Goal: Navigation & Orientation: Find specific page/section

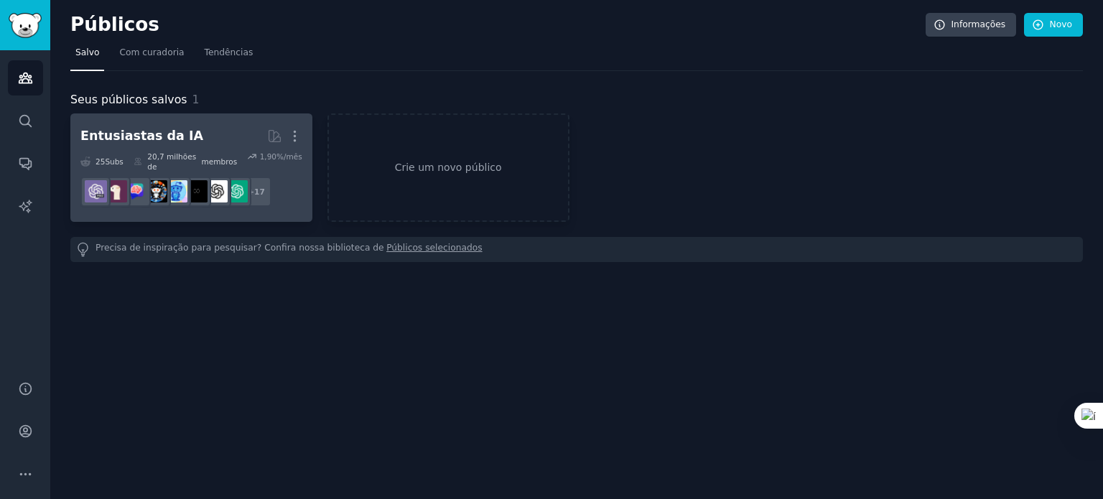
click at [180, 154] on font "20,7 milhões de" at bounding box center [171, 161] width 49 height 19
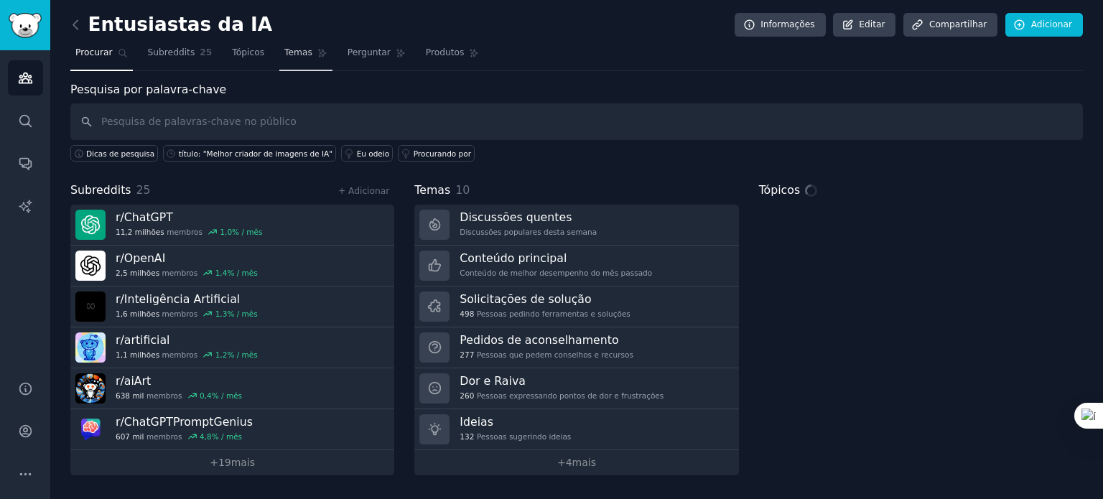
click at [284, 57] on font "Temas" at bounding box center [298, 52] width 28 height 10
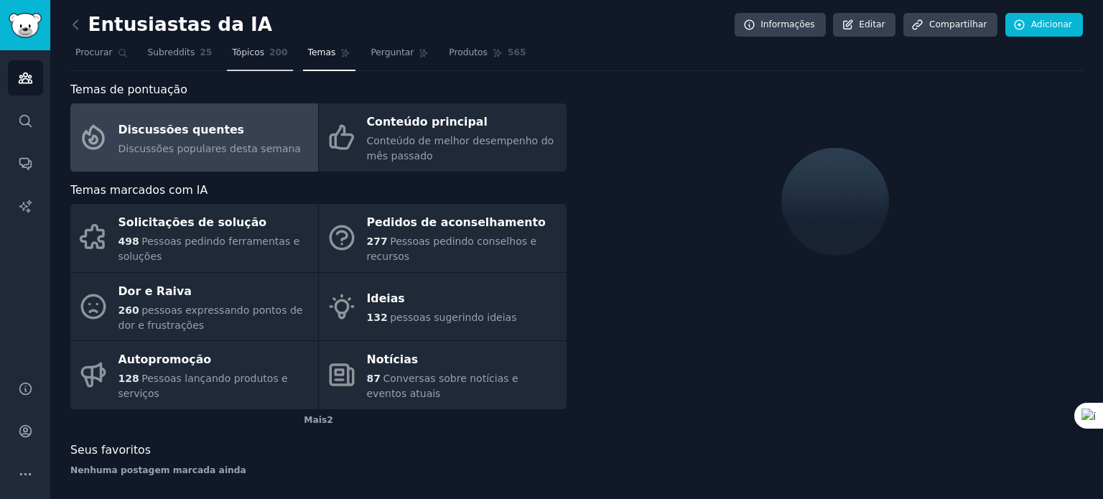
click at [232, 57] on font "Tópicos" at bounding box center [248, 52] width 32 height 10
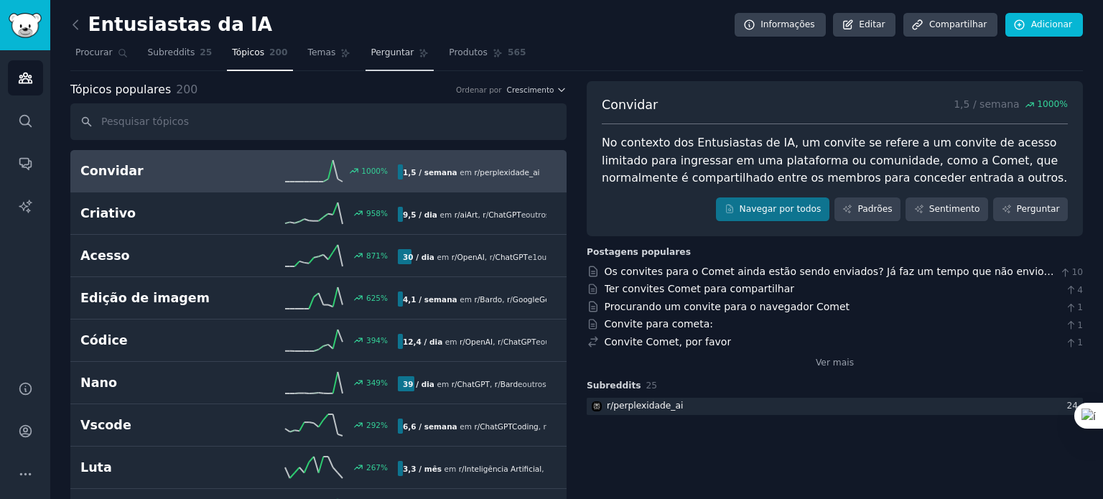
click at [377, 57] on font "Perguntar" at bounding box center [391, 52] width 43 height 10
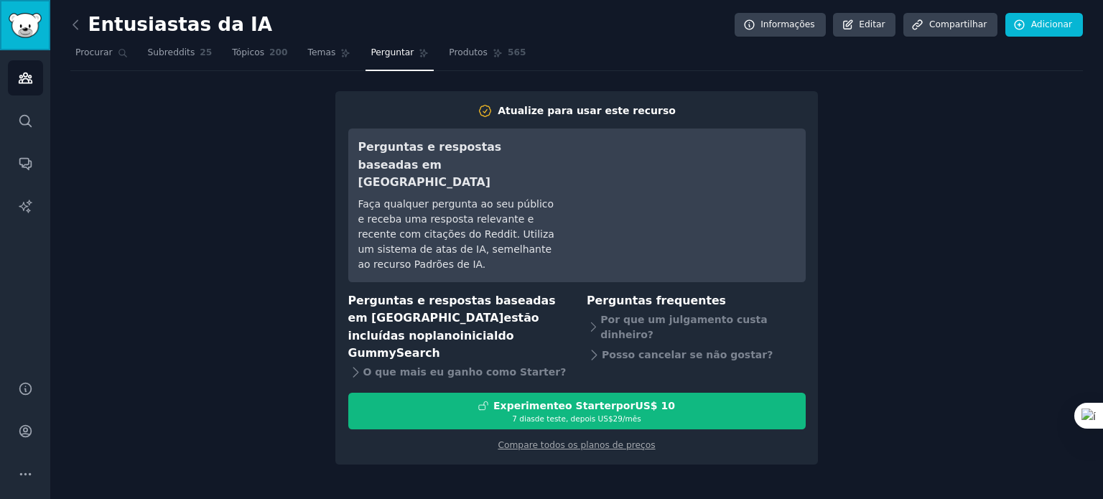
click at [26, 27] on img "Barra lateral" at bounding box center [25, 25] width 33 height 25
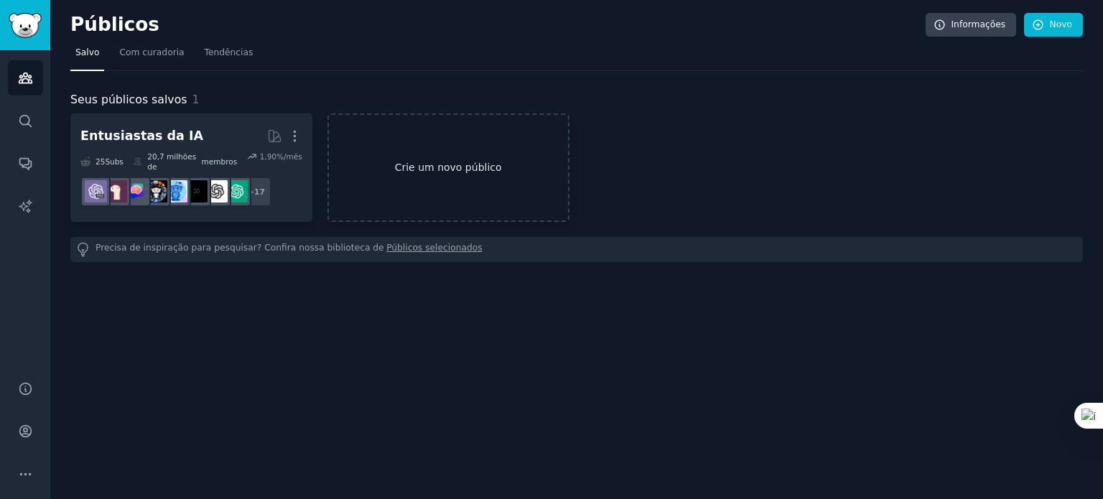
click at [393, 160] on font "Crie um novo público" at bounding box center [448, 167] width 239 height 15
